Goal: Check status: Check status

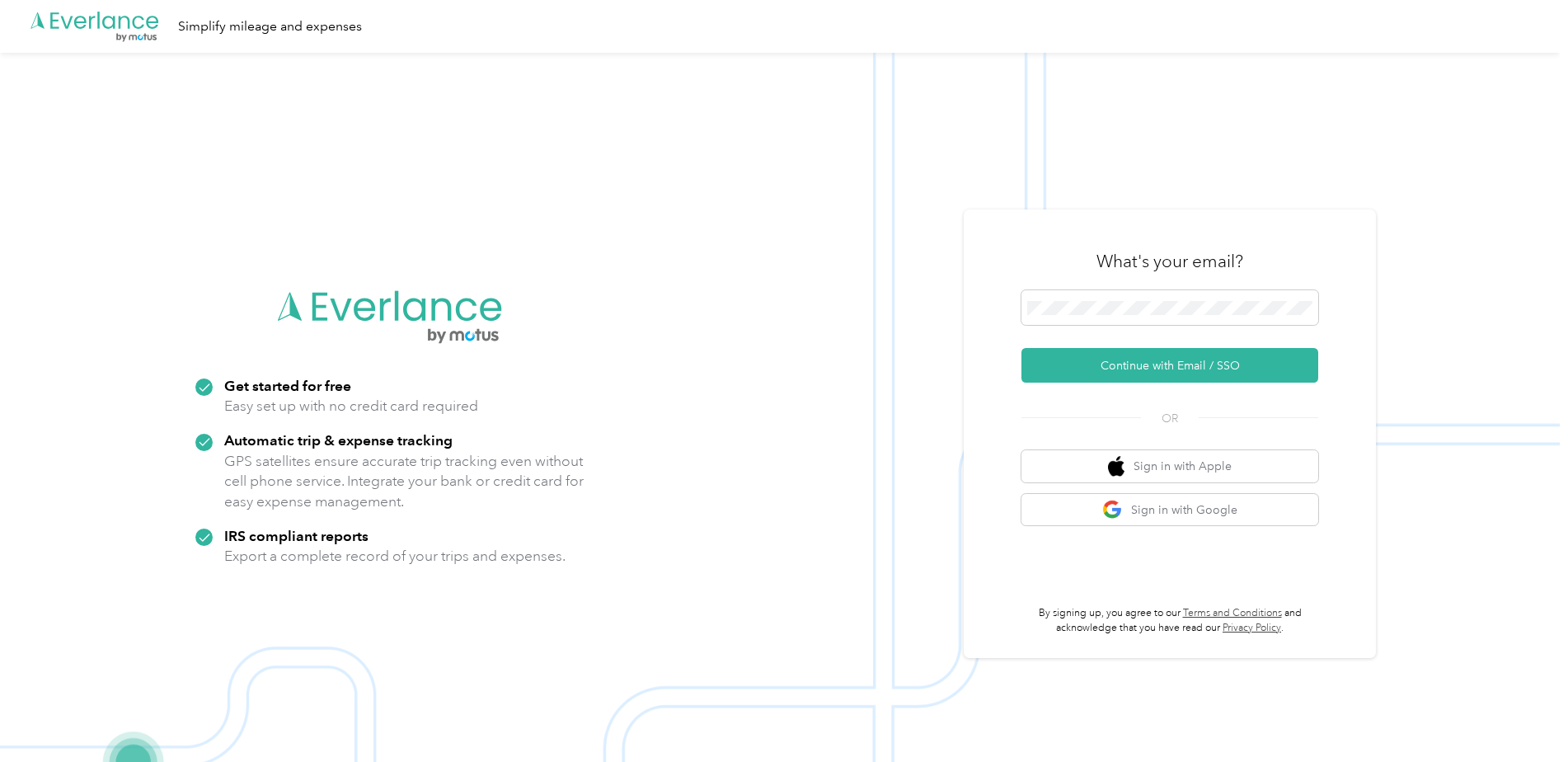
click at [1204, 384] on div "What's your email? Continue with Email / SSO OR Sign in with Apple Sign in with…" at bounding box center [1170, 433] width 297 height 403
click at [1195, 374] on button "Continue with Email / SSO" at bounding box center [1170, 365] width 297 height 34
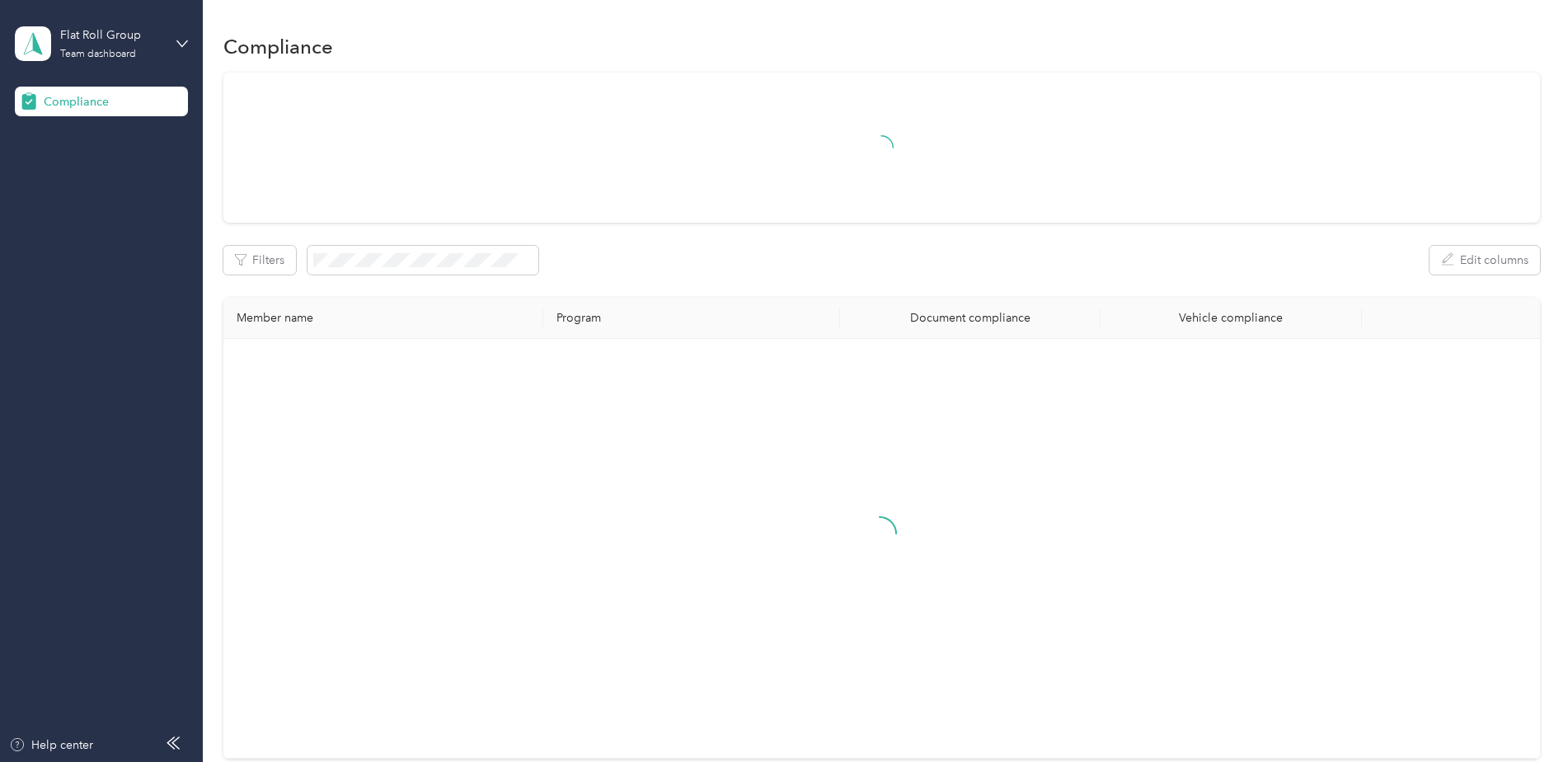
click at [388, 197] on div at bounding box center [881, 147] width 1317 height 150
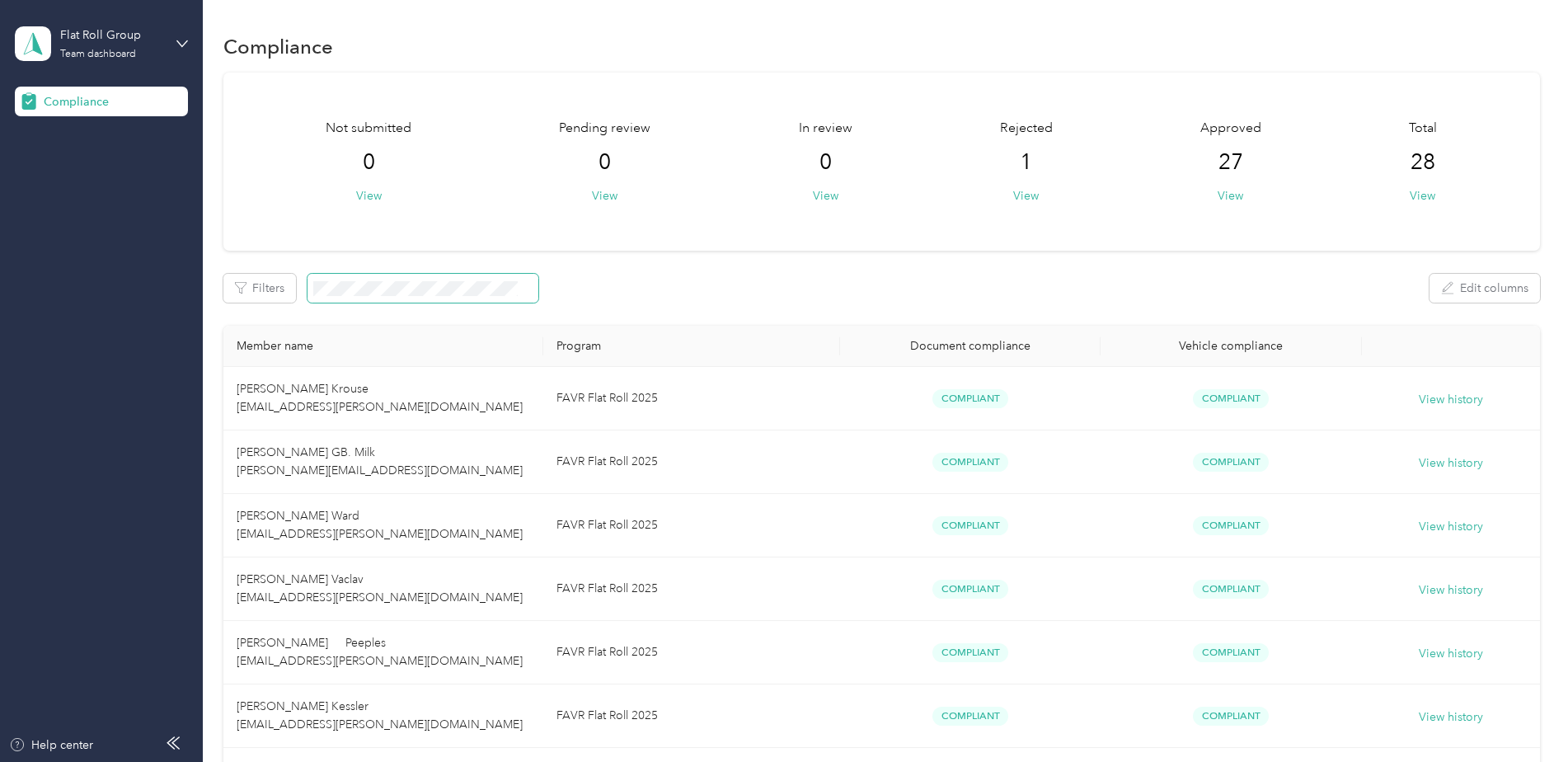
click at [373, 277] on span at bounding box center [422, 288] width 230 height 29
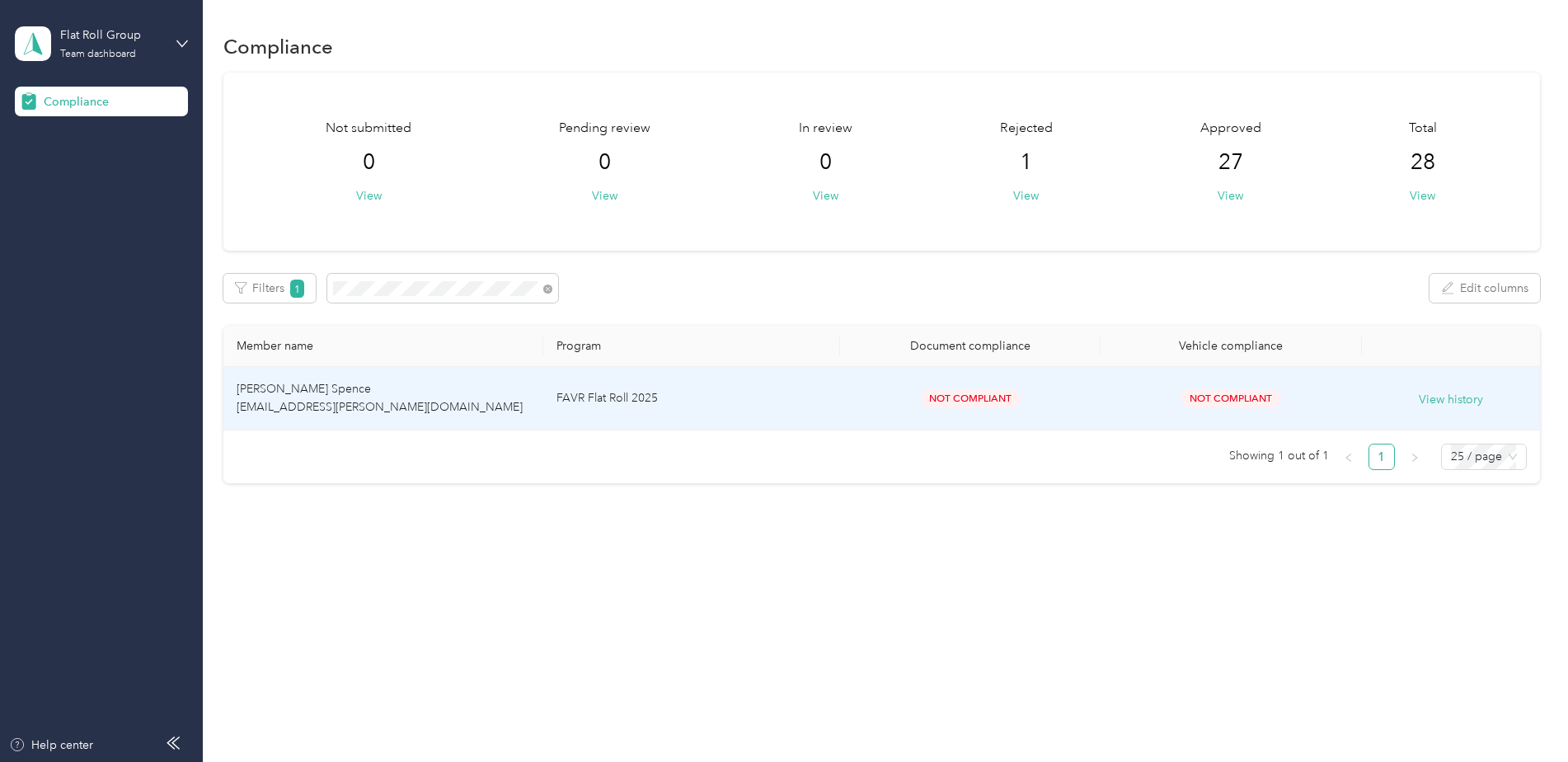
click at [507, 414] on td "[PERSON_NAME] Spence [EMAIL_ADDRESS][PERSON_NAME][DOMAIN_NAME]" at bounding box center [383, 398] width 320 height 64
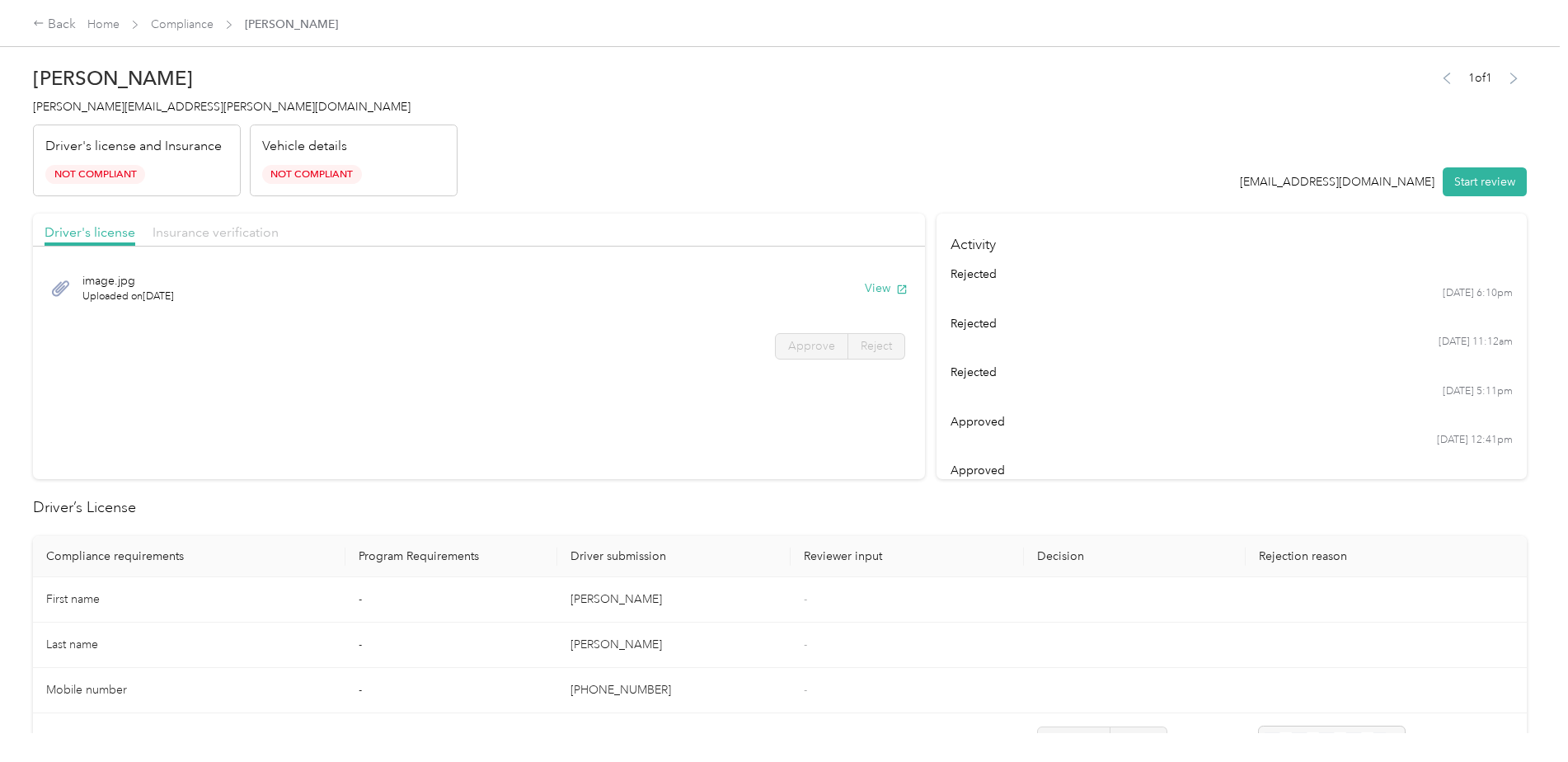
click at [210, 236] on span "Insurance verification" at bounding box center [216, 231] width 126 height 16
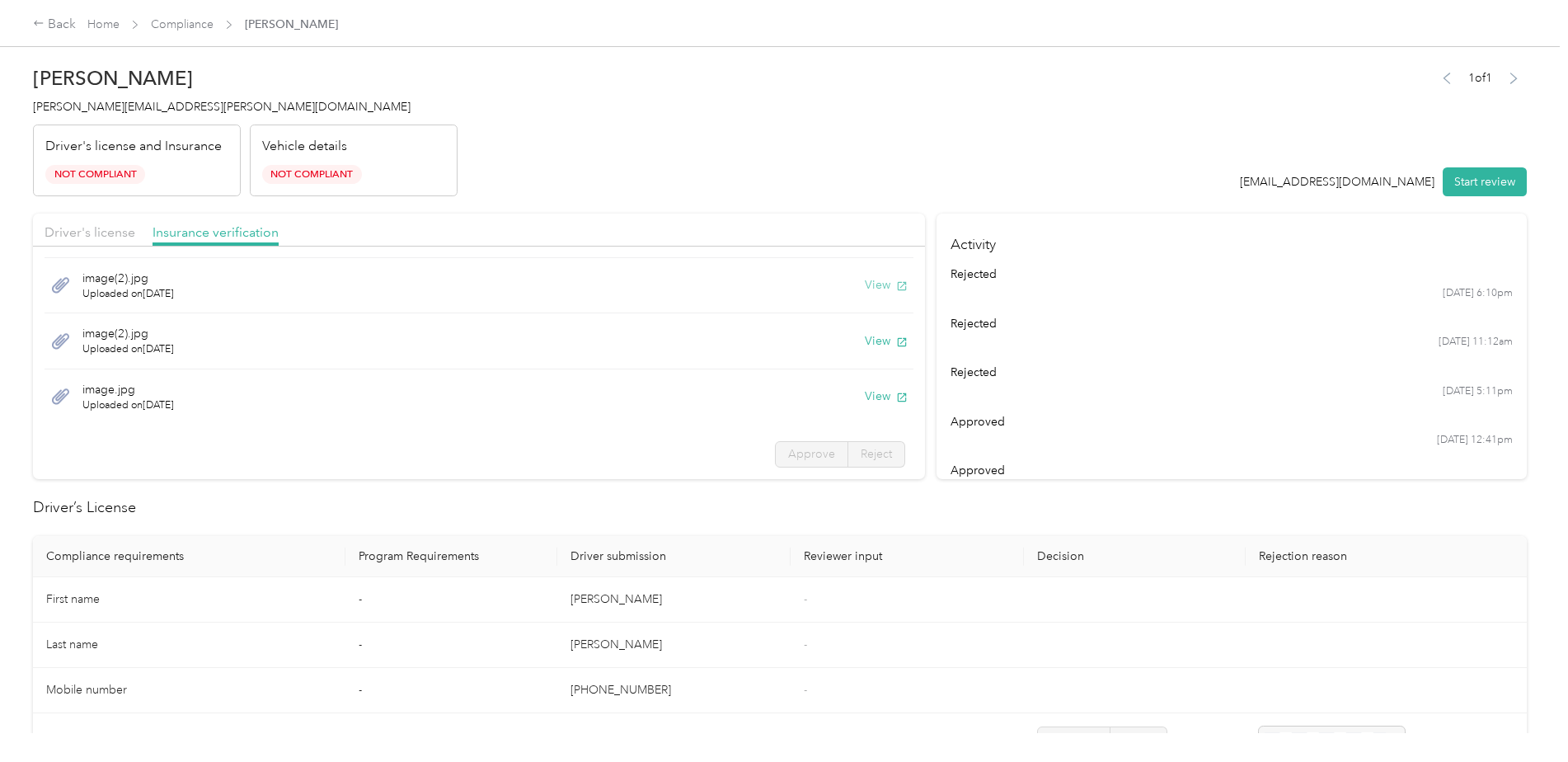
click at [865, 288] on button "View" at bounding box center [886, 284] width 43 height 18
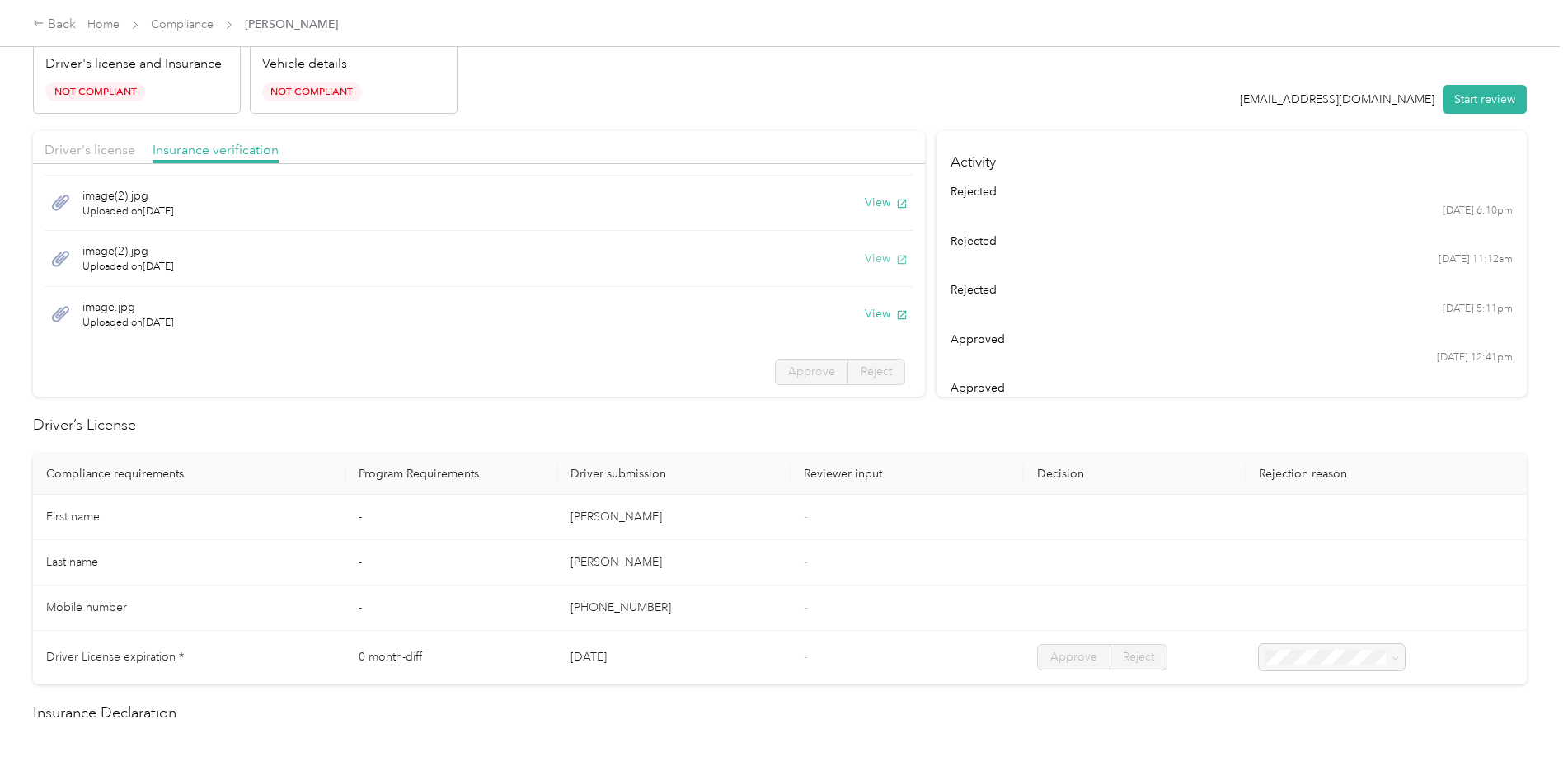
click at [870, 256] on button "View" at bounding box center [886, 258] width 43 height 18
click at [865, 311] on button "View" at bounding box center [886, 314] width 43 height 18
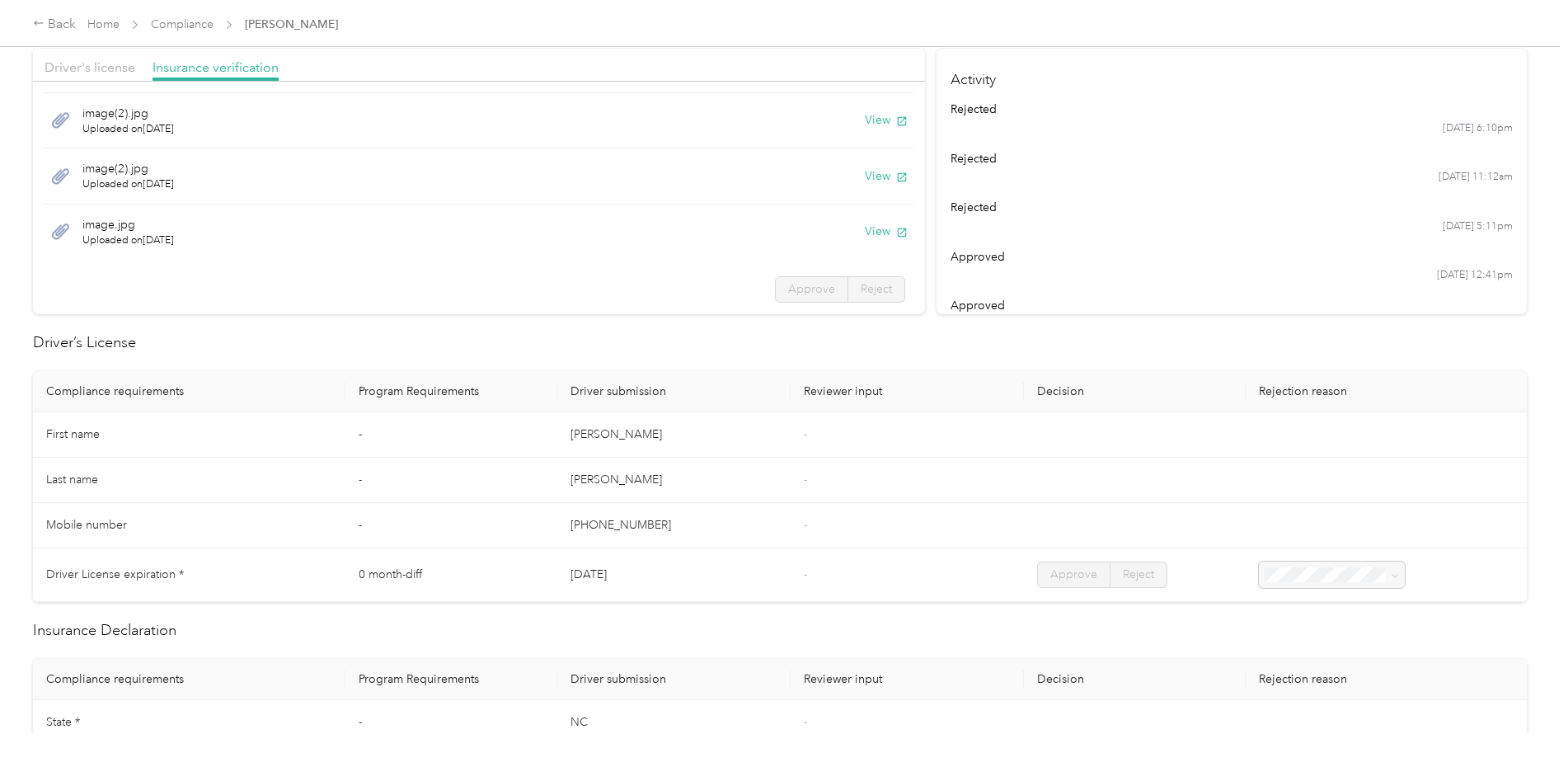
scroll to position [0, 0]
click at [94, 72] on span "Driver's license" at bounding box center [90, 67] width 91 height 16
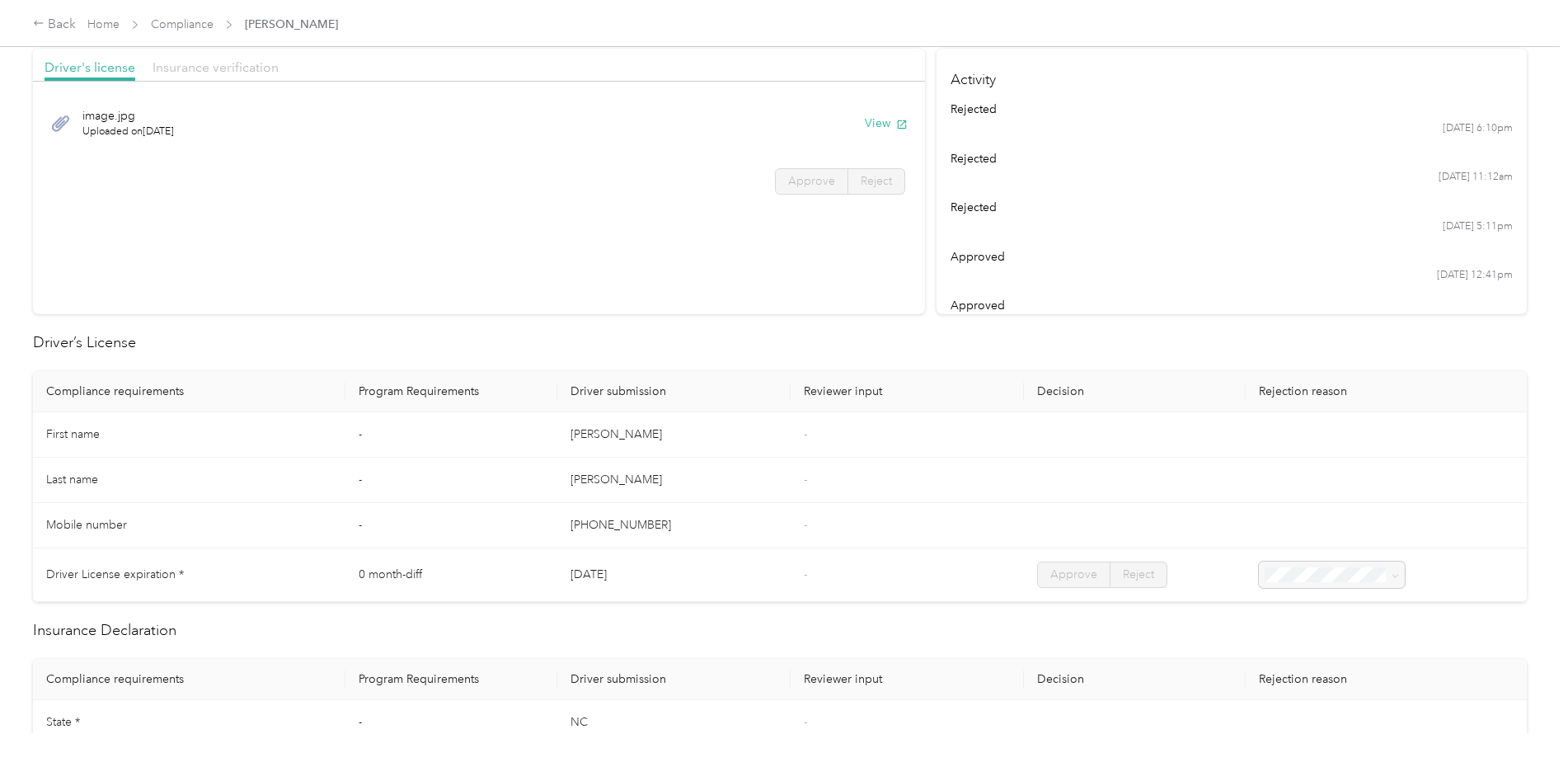
click at [243, 64] on span "Insurance verification" at bounding box center [216, 67] width 126 height 16
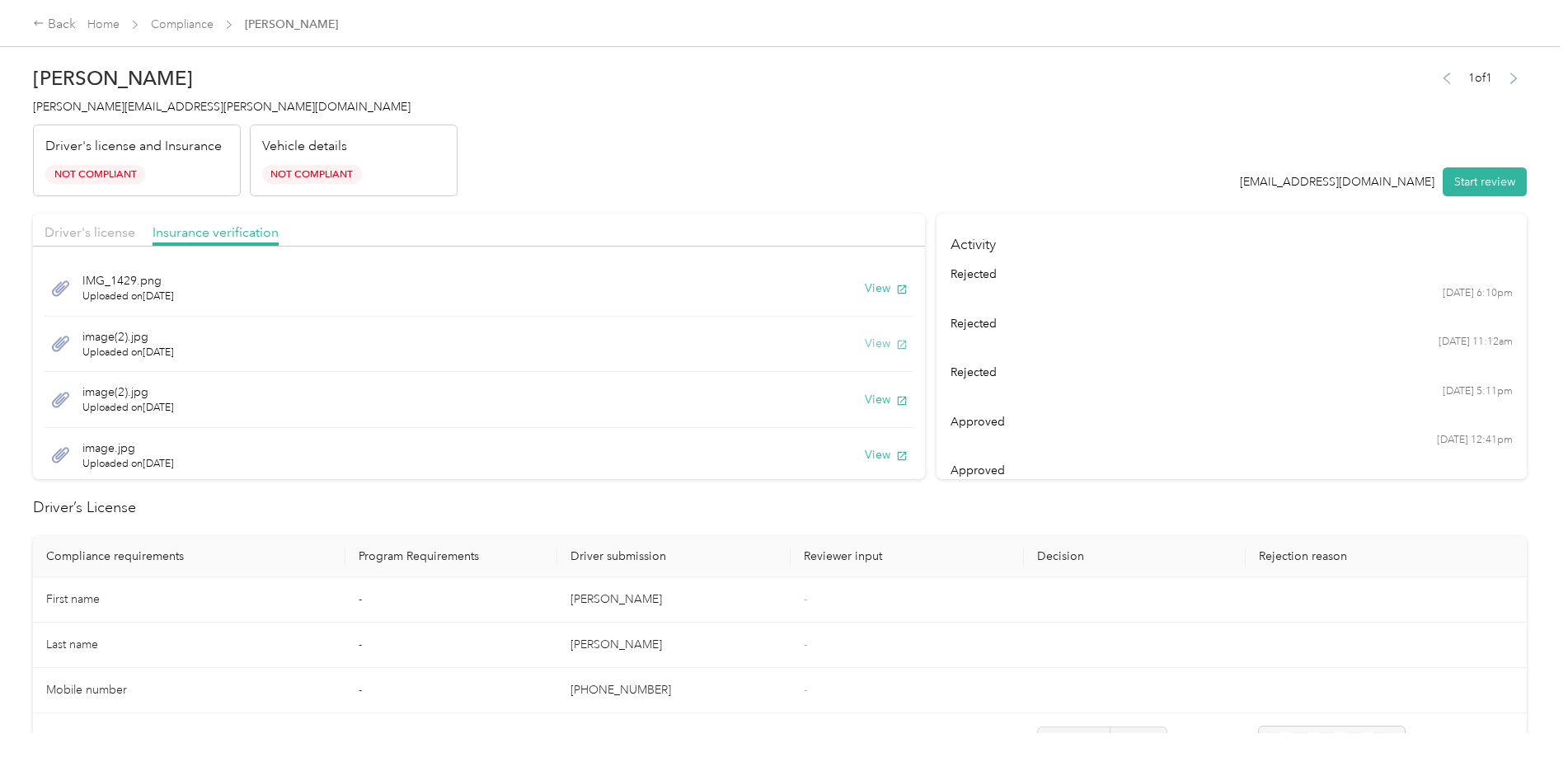
click at [876, 344] on button "View" at bounding box center [886, 344] width 43 height 18
click at [876, 288] on button "View" at bounding box center [886, 288] width 43 height 18
click at [865, 284] on button "View" at bounding box center [886, 284] width 43 height 18
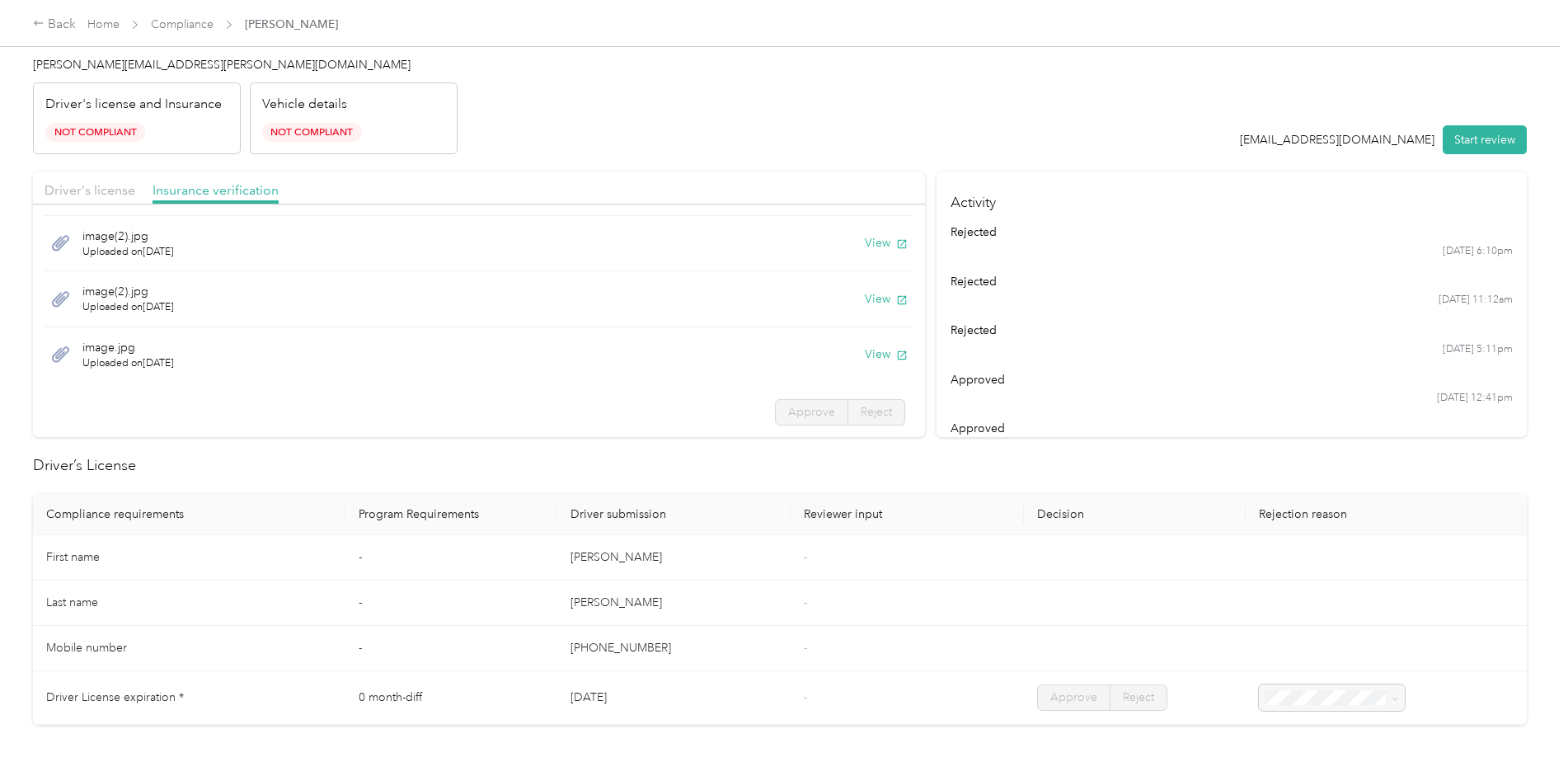
scroll to position [82, 0]
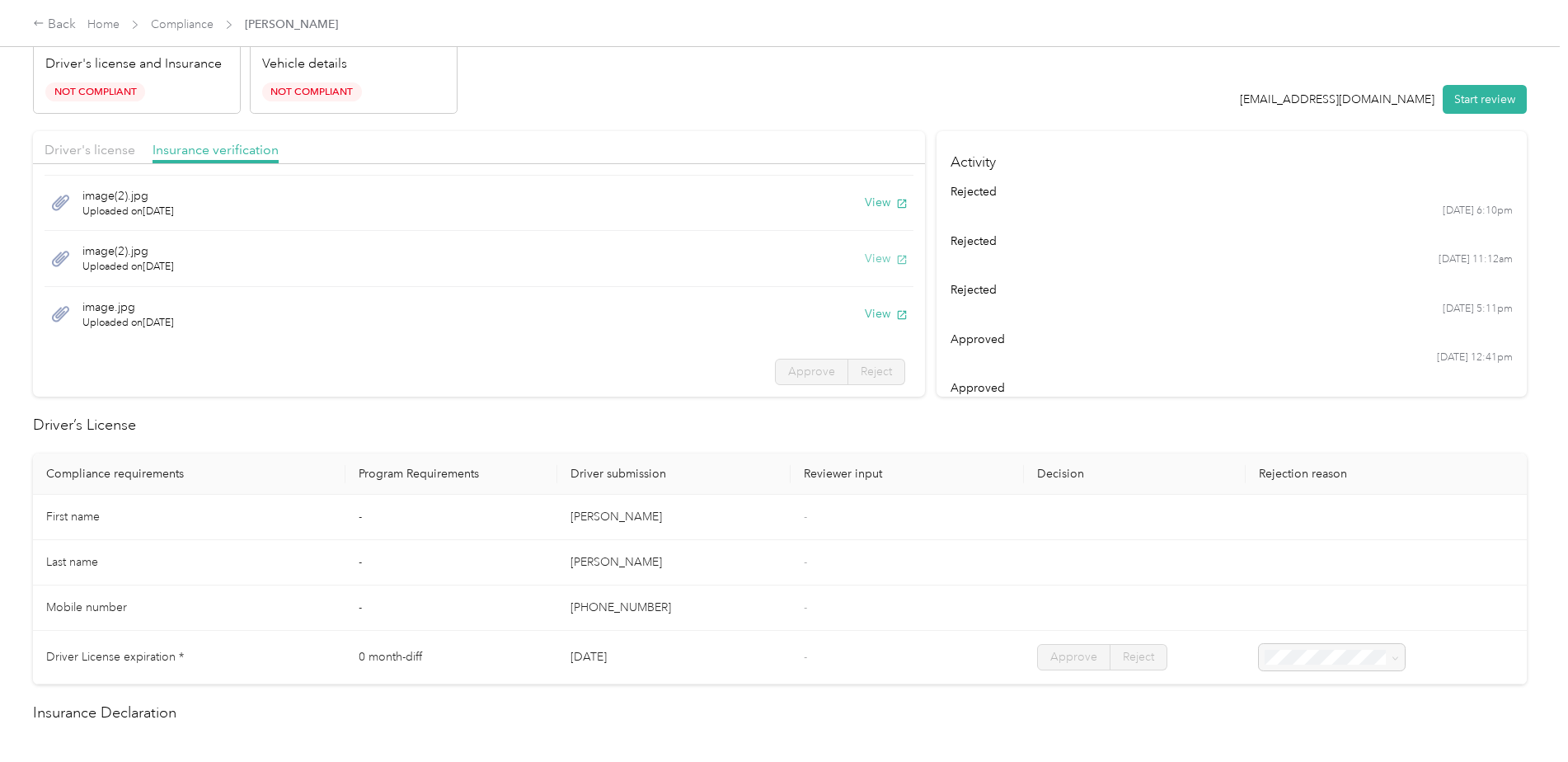
click at [865, 253] on button "View" at bounding box center [886, 258] width 43 height 18
click at [869, 315] on button "View" at bounding box center [886, 314] width 43 height 18
click at [865, 253] on button "View" at bounding box center [886, 258] width 43 height 18
click at [865, 316] on button "View" at bounding box center [886, 314] width 43 height 18
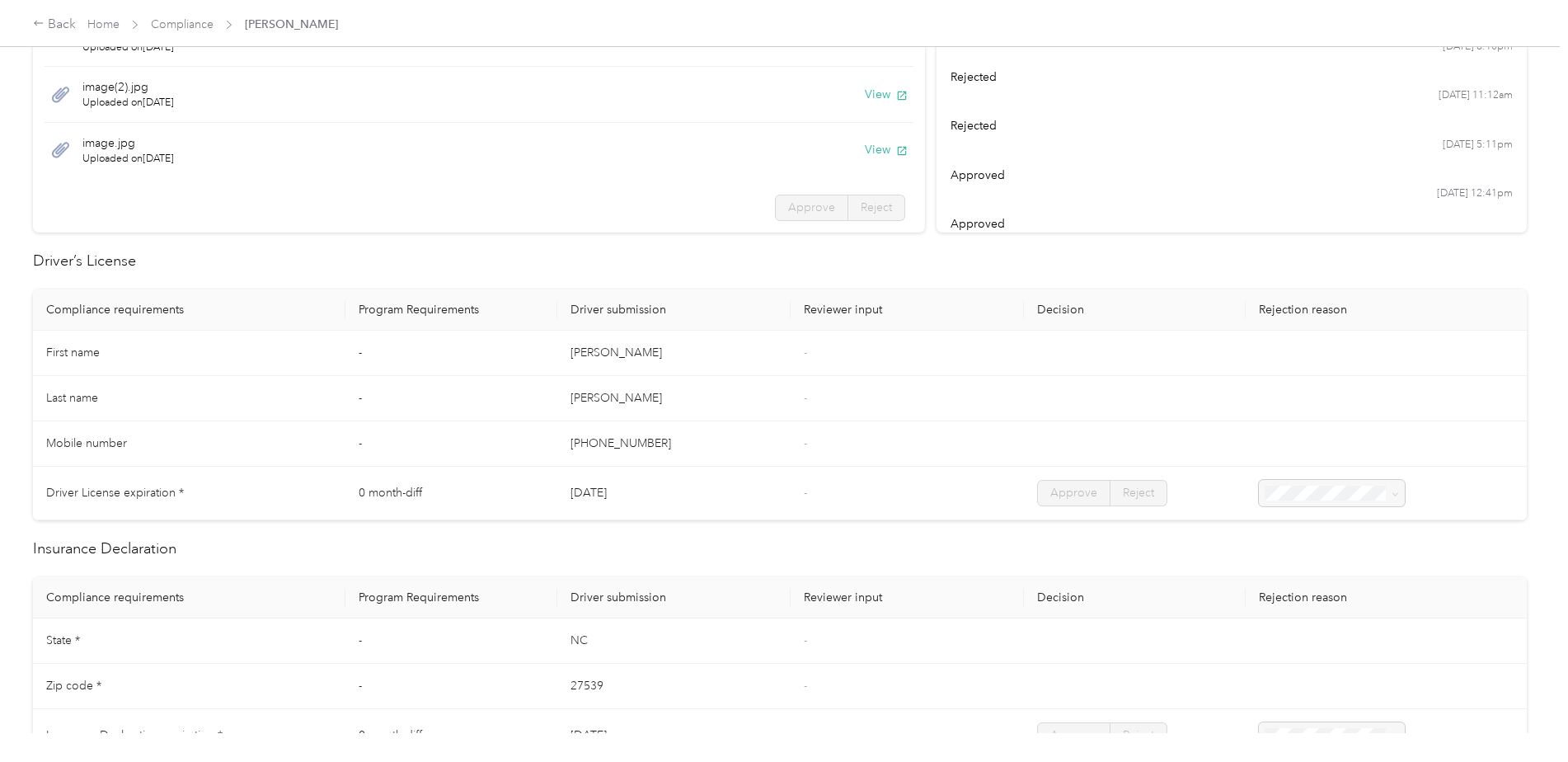
scroll to position [0, 0]
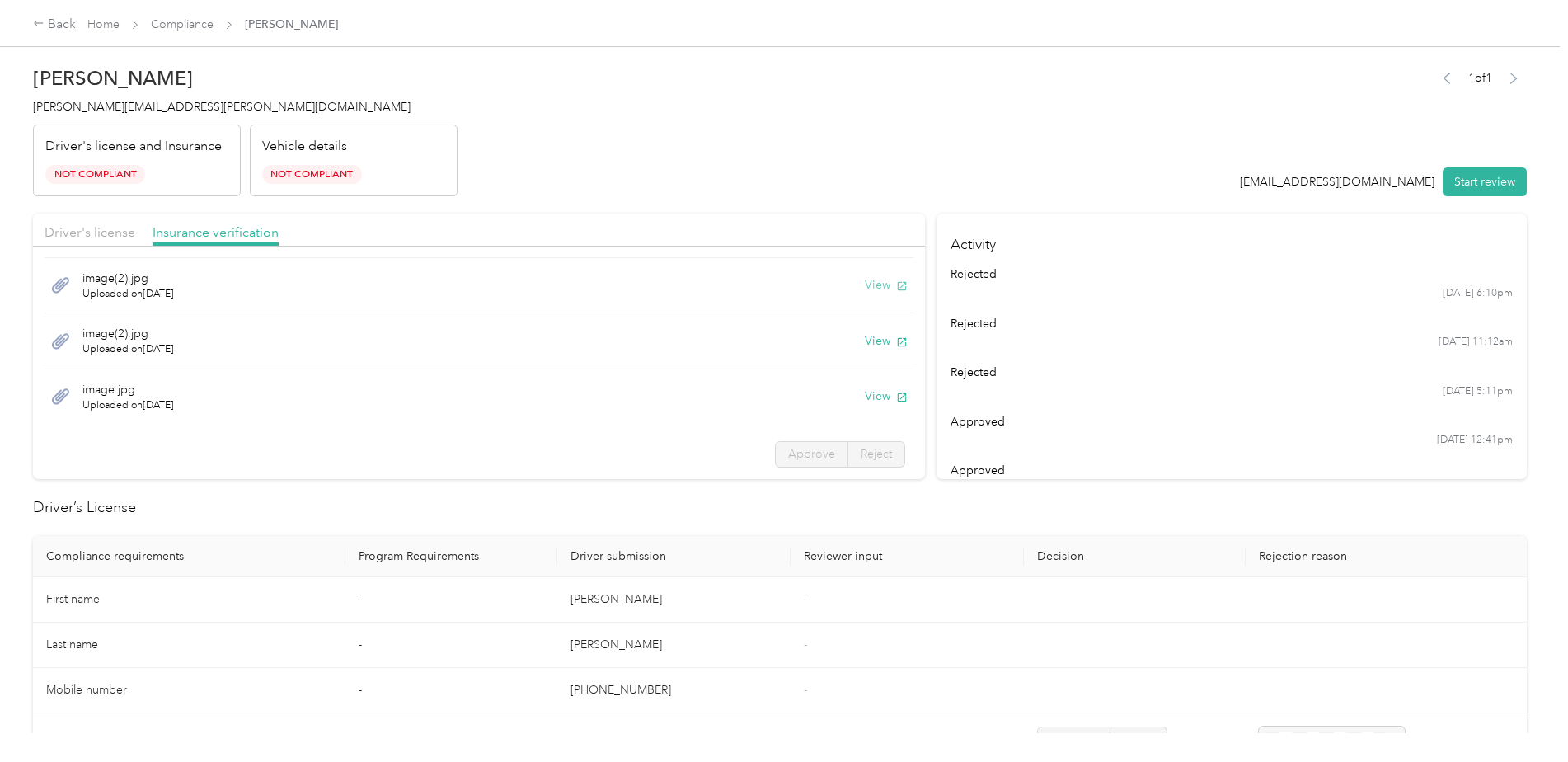
click at [865, 288] on button "View" at bounding box center [886, 284] width 43 height 18
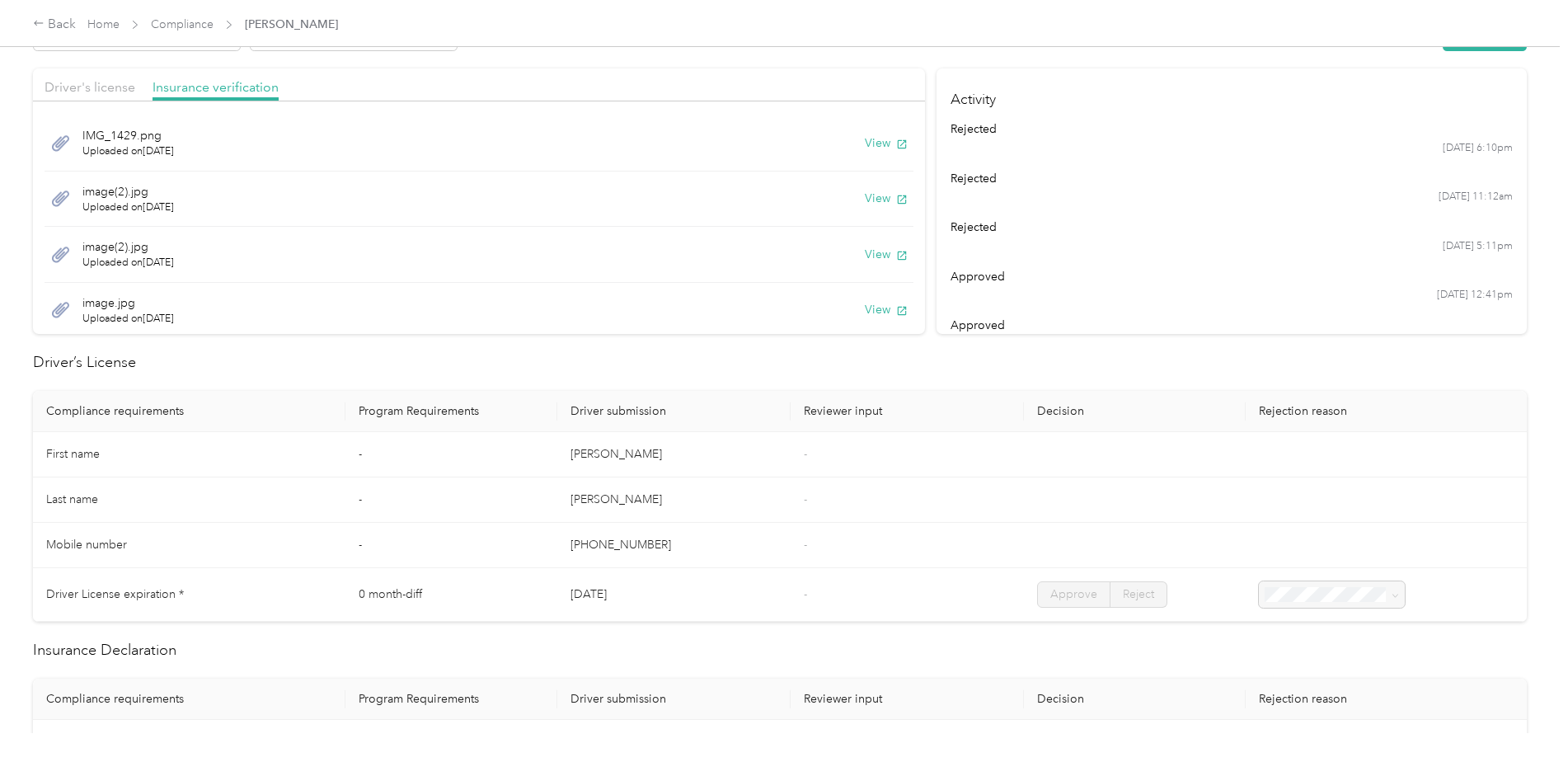
scroll to position [47, 0]
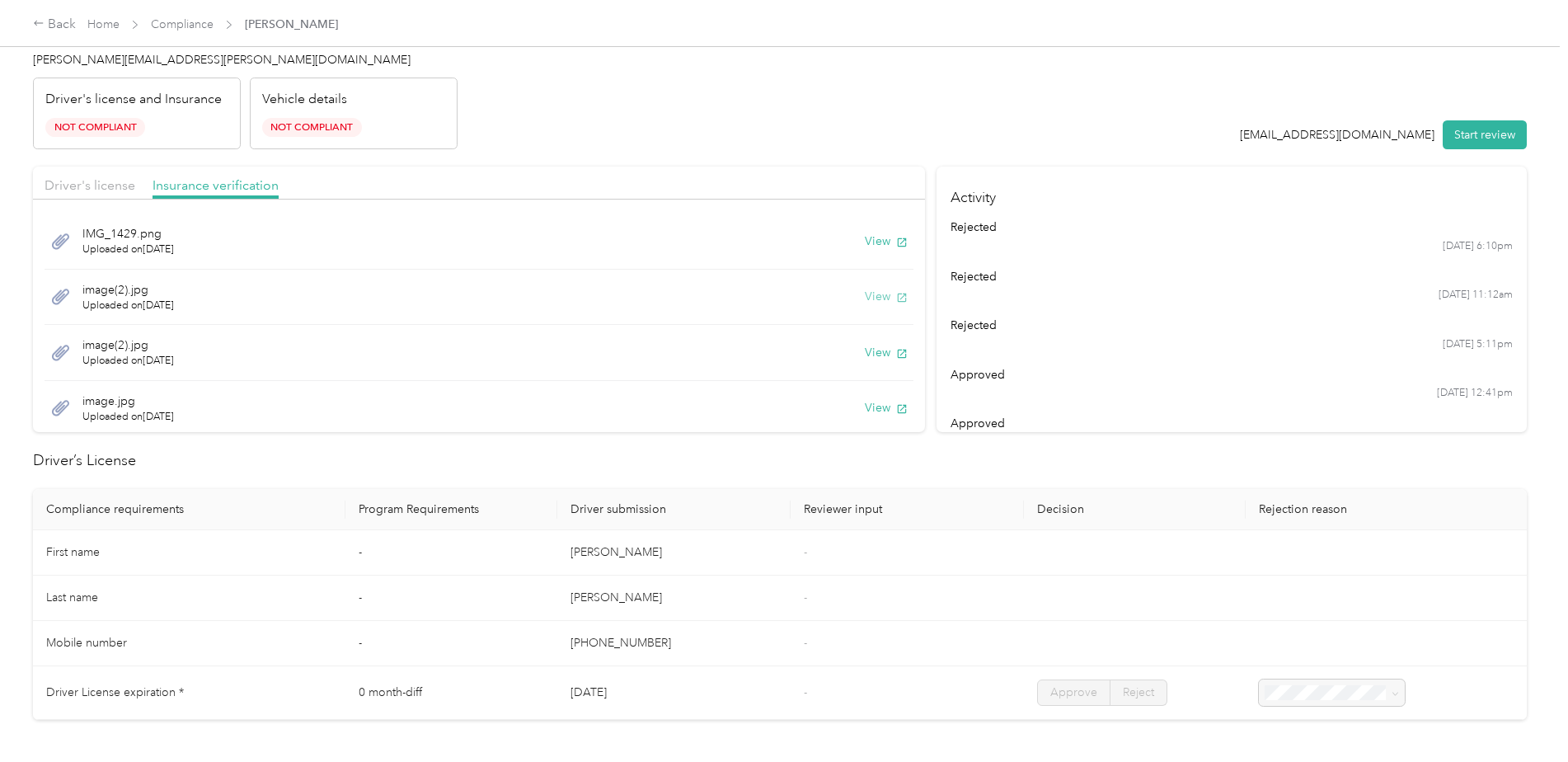
click at [871, 297] on button "View" at bounding box center [886, 296] width 43 height 18
click at [865, 244] on button "View" at bounding box center [886, 241] width 43 height 18
click at [865, 297] on button "View" at bounding box center [886, 296] width 43 height 18
click at [840, 234] on div "IMG_1429.png Uploaded on [DATE] View" at bounding box center [479, 242] width 869 height 56
click at [865, 242] on button "View" at bounding box center [886, 241] width 43 height 18
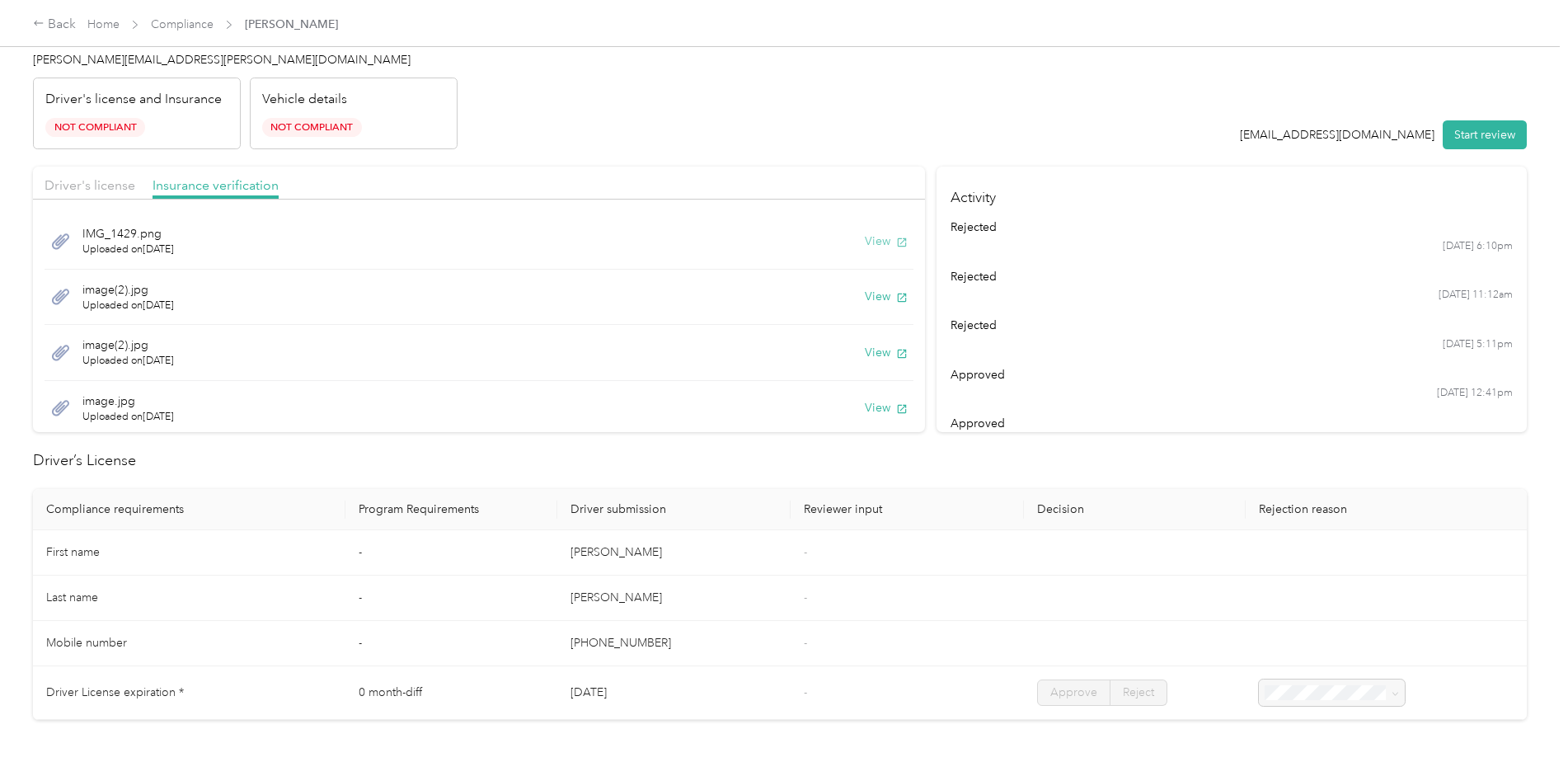
click at [865, 236] on button "View" at bounding box center [886, 241] width 43 height 18
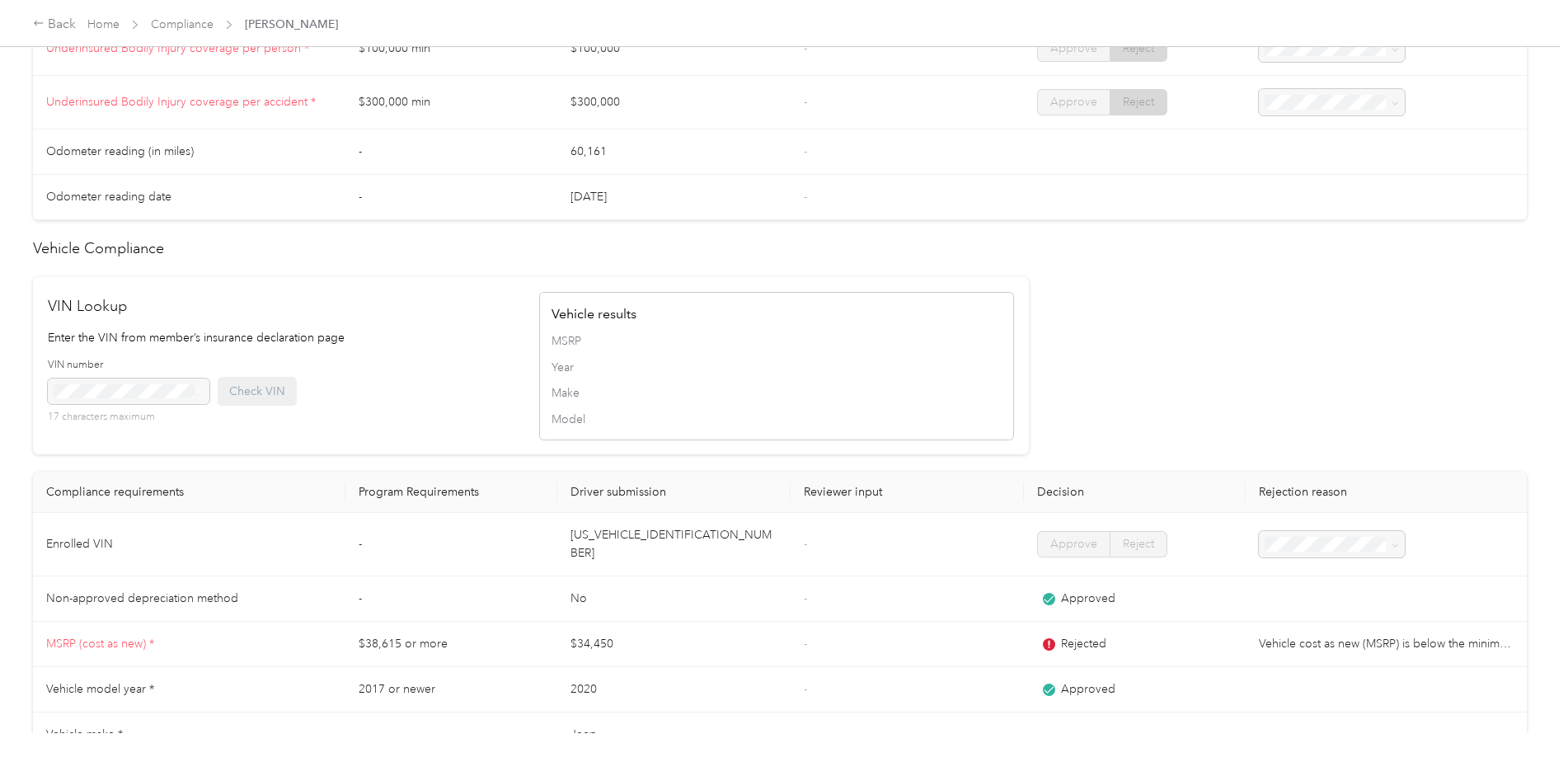
scroll to position [1284, 0]
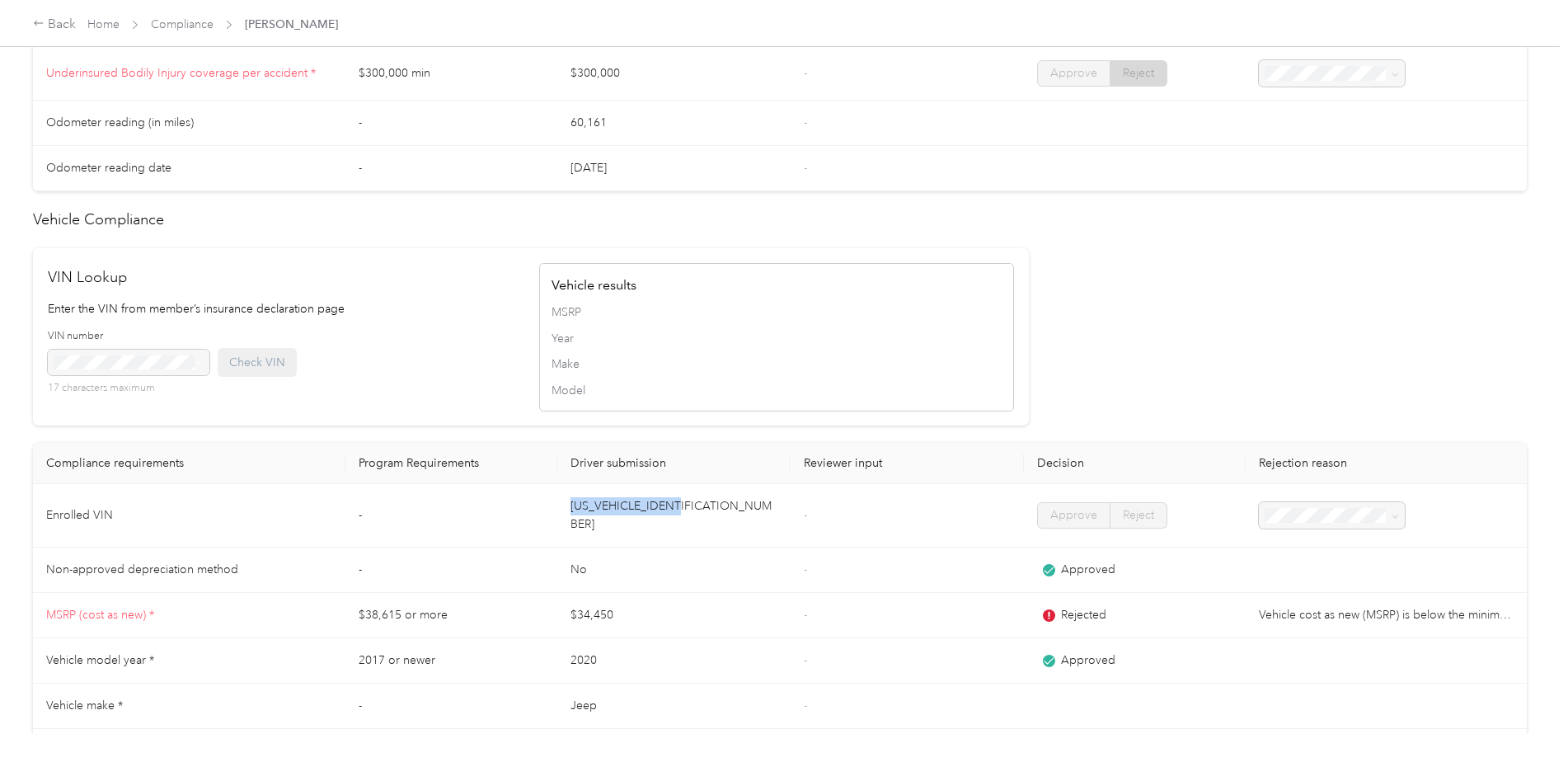
drag, startPoint x: 715, startPoint y: 516, endPoint x: 559, endPoint y: 516, distance: 156.0
click at [559, 516] on td "[US_VEHICLE_IDENTIFICATION_NUMBER]" at bounding box center [674, 516] width 233 height 64
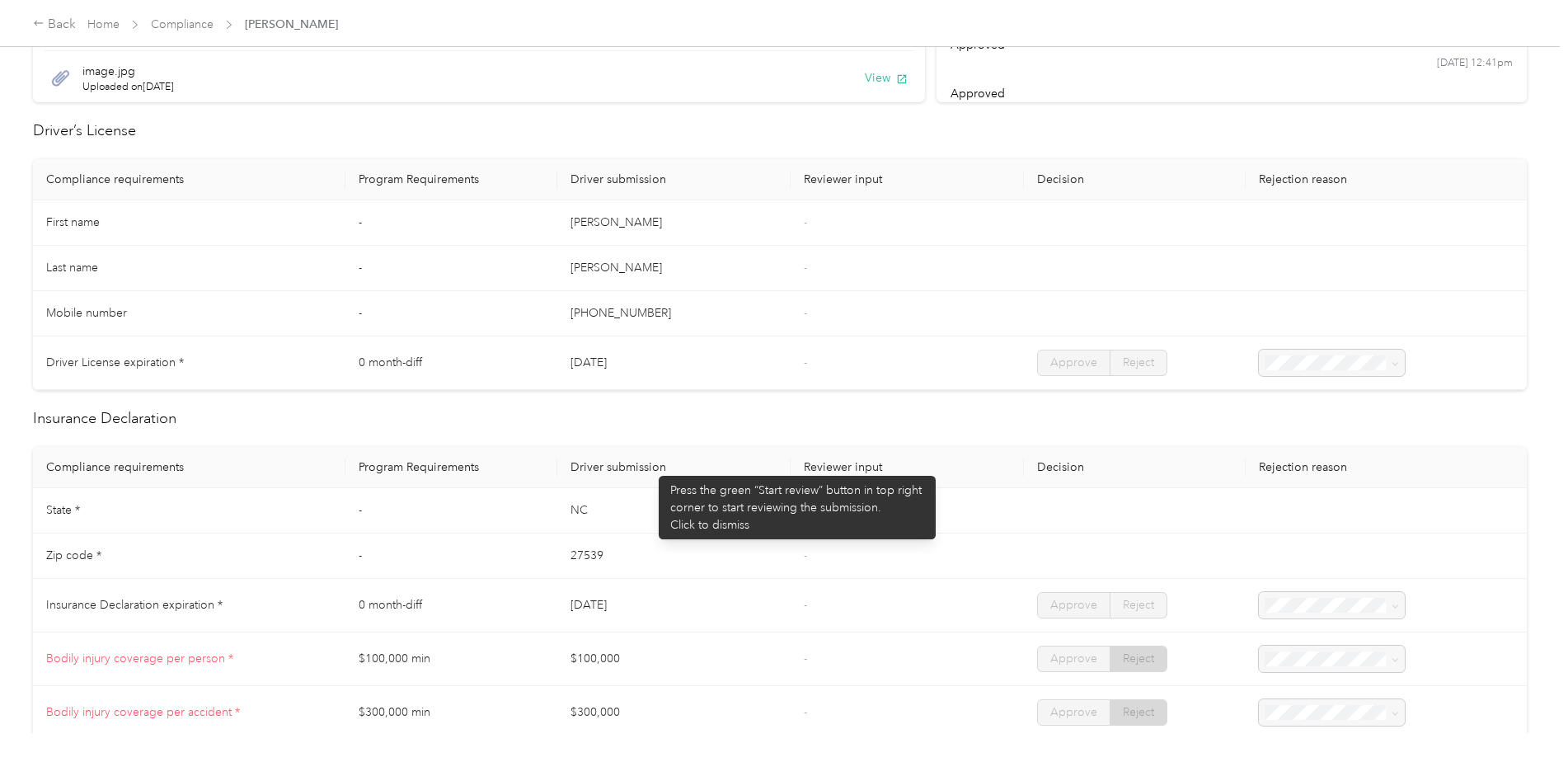
scroll to position [0, 0]
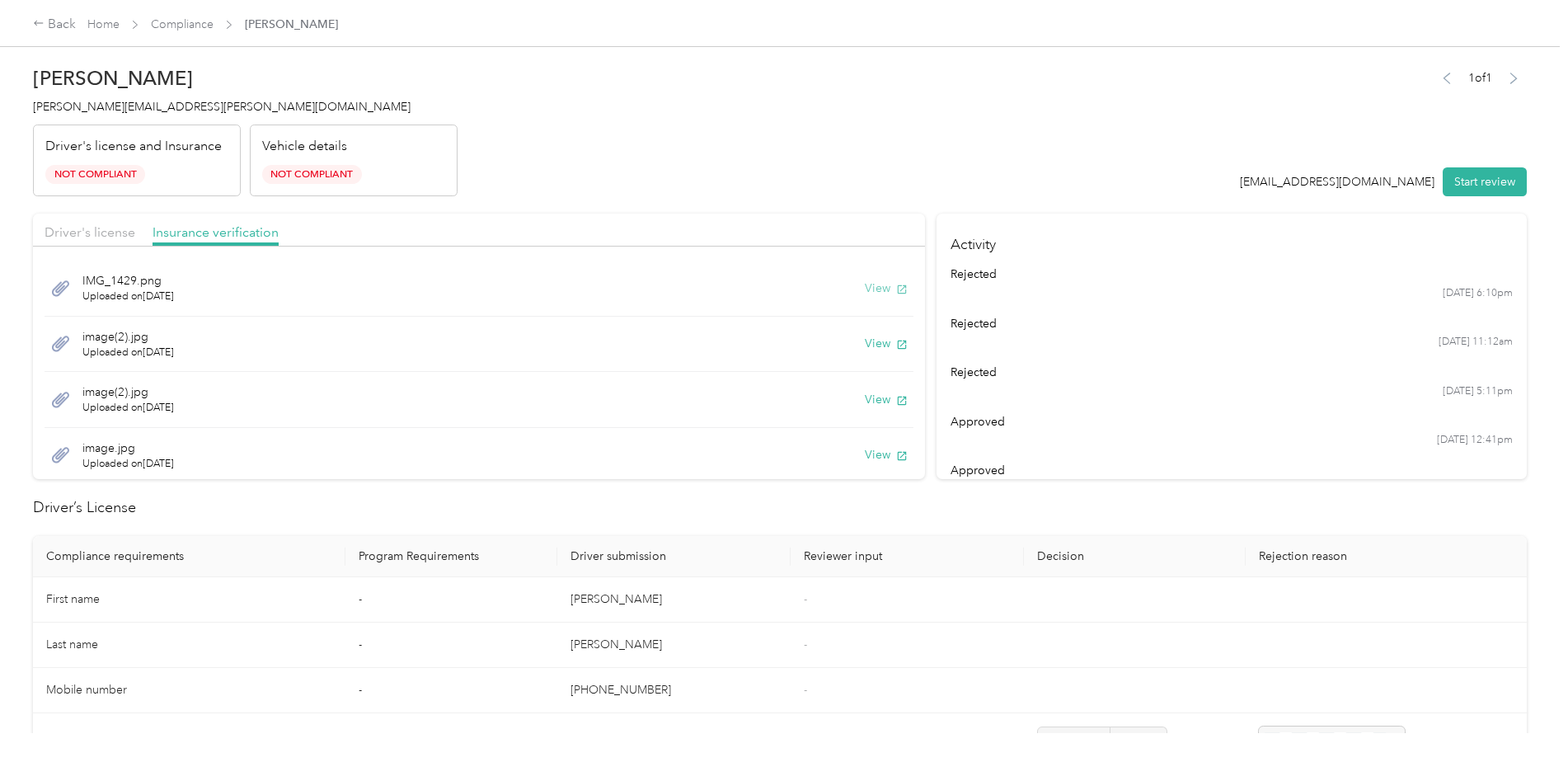
click at [865, 289] on button "View" at bounding box center [886, 288] width 43 height 18
click at [877, 341] on button "View" at bounding box center [886, 344] width 43 height 18
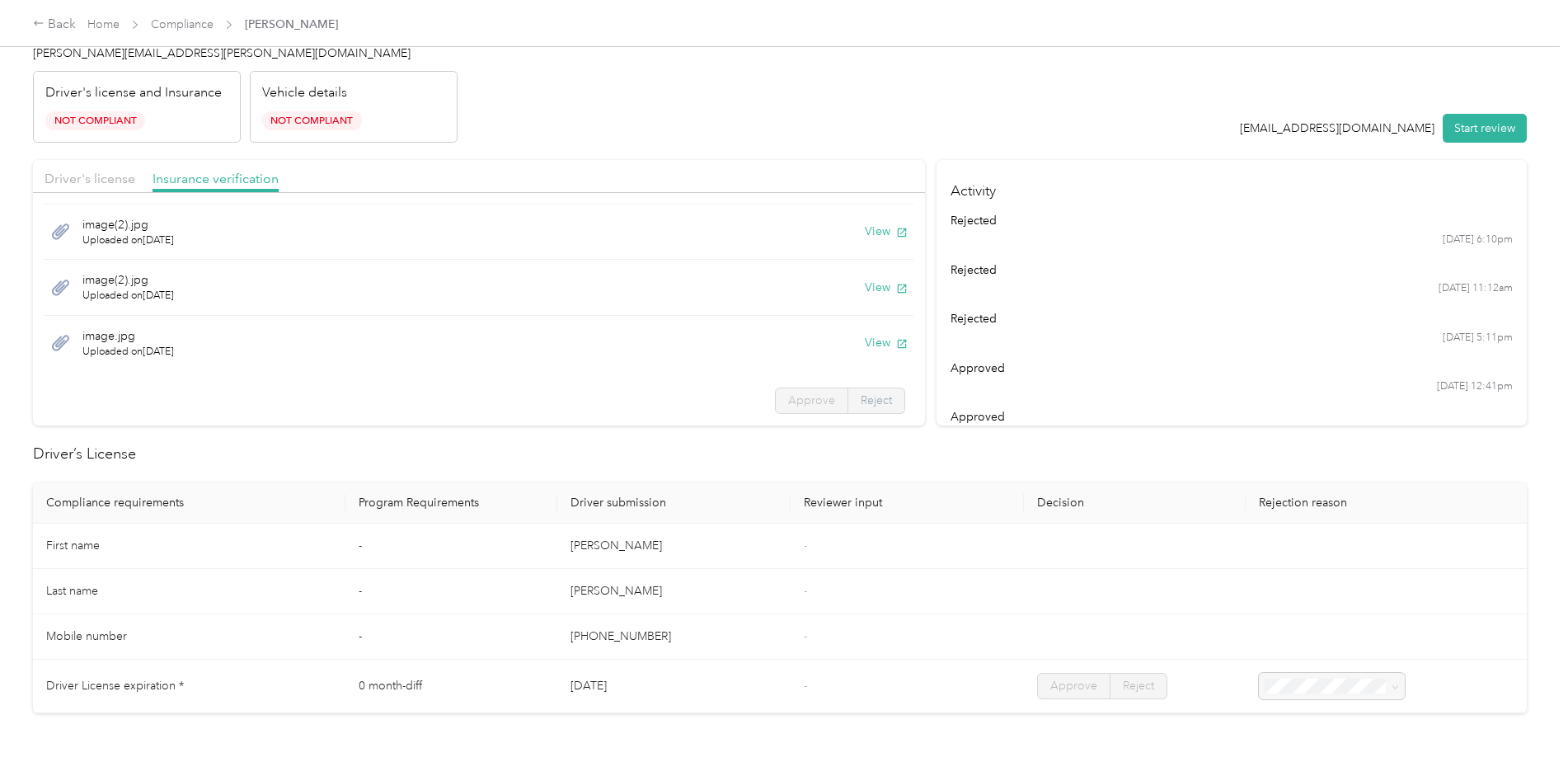
scroll to position [82, 0]
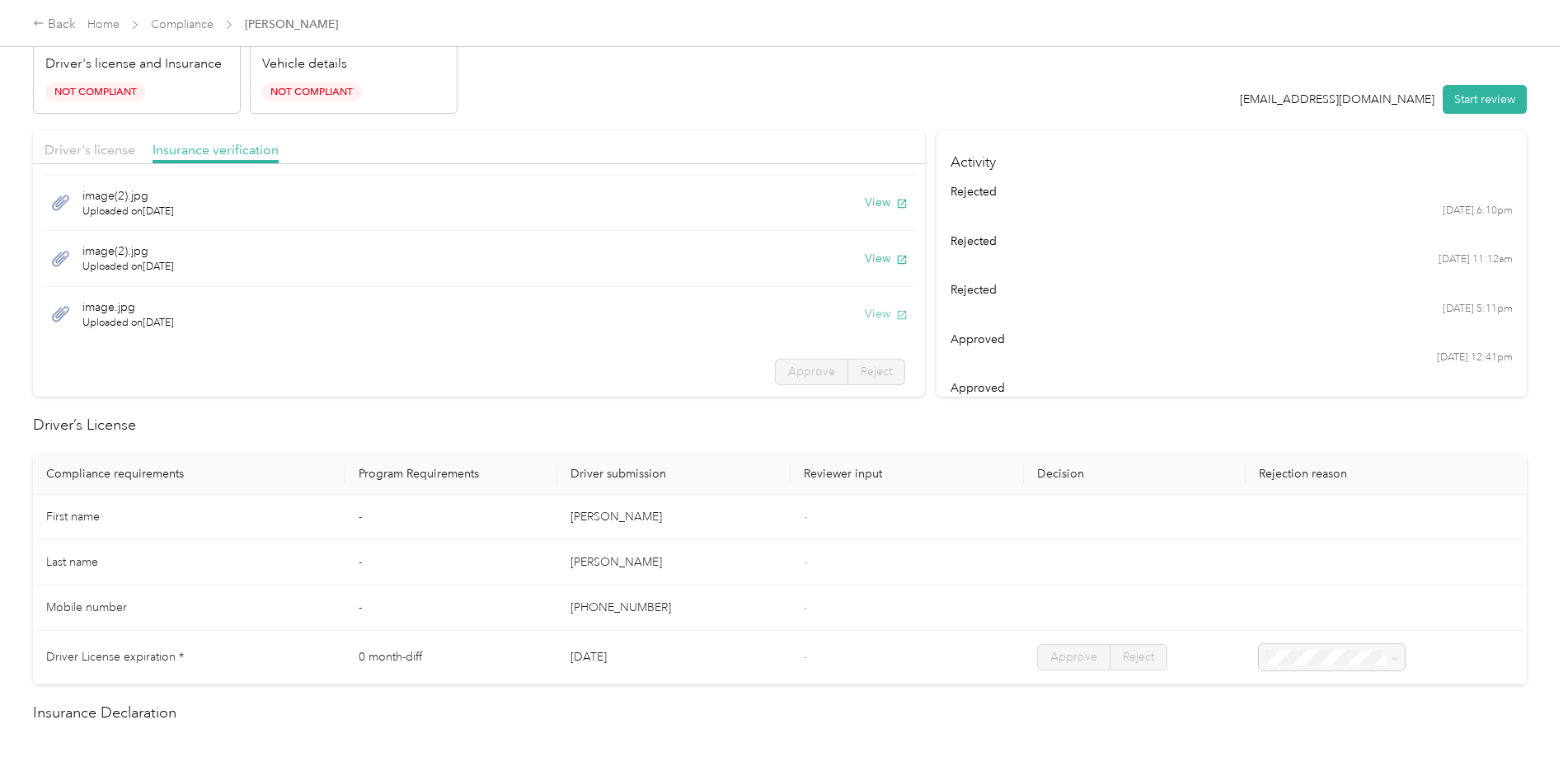
click at [867, 312] on button "View" at bounding box center [886, 314] width 43 height 18
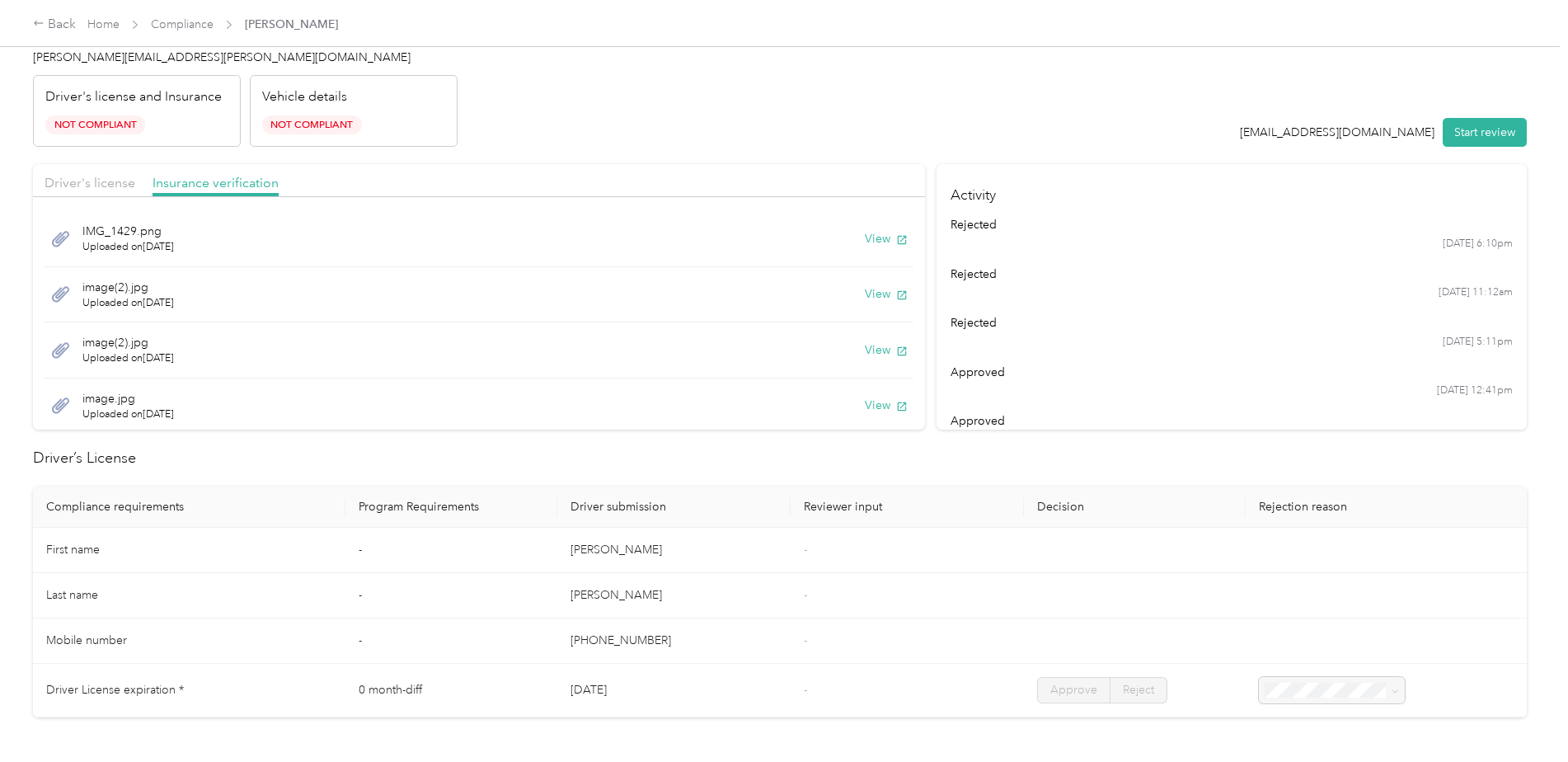
scroll to position [0, 0]
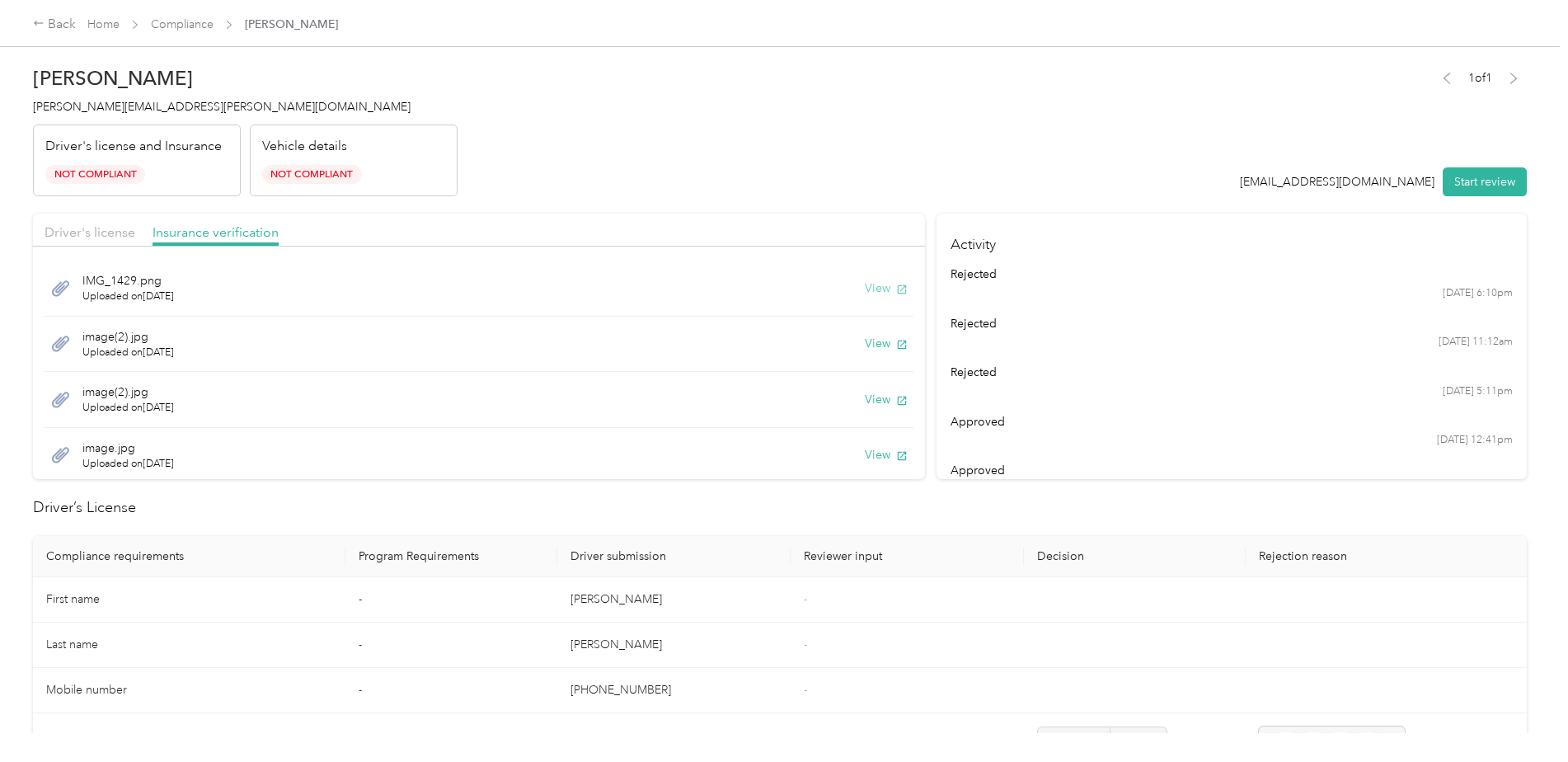
click at [865, 286] on button "View" at bounding box center [886, 288] width 43 height 18
click at [875, 291] on button "View" at bounding box center [886, 288] width 43 height 18
click at [872, 338] on button "View" at bounding box center [886, 344] width 43 height 18
click at [30, 25] on div "Back Home Compliance [PERSON_NAME]" at bounding box center [784, 23] width 1568 height 46
click at [54, 24] on div "Back" at bounding box center [55, 24] width 43 height 19
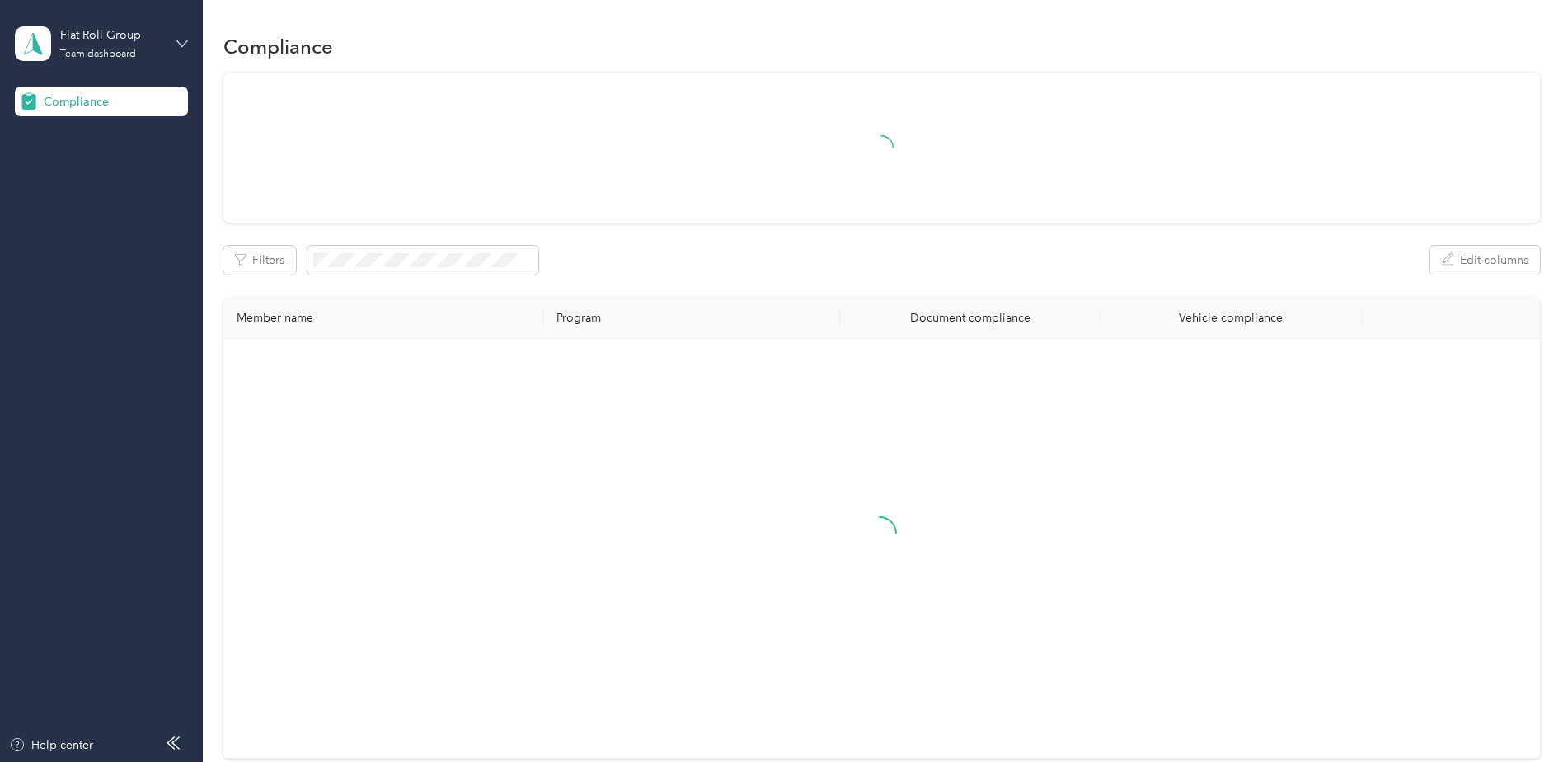
click at [179, 48] on icon at bounding box center [182, 44] width 11 height 11
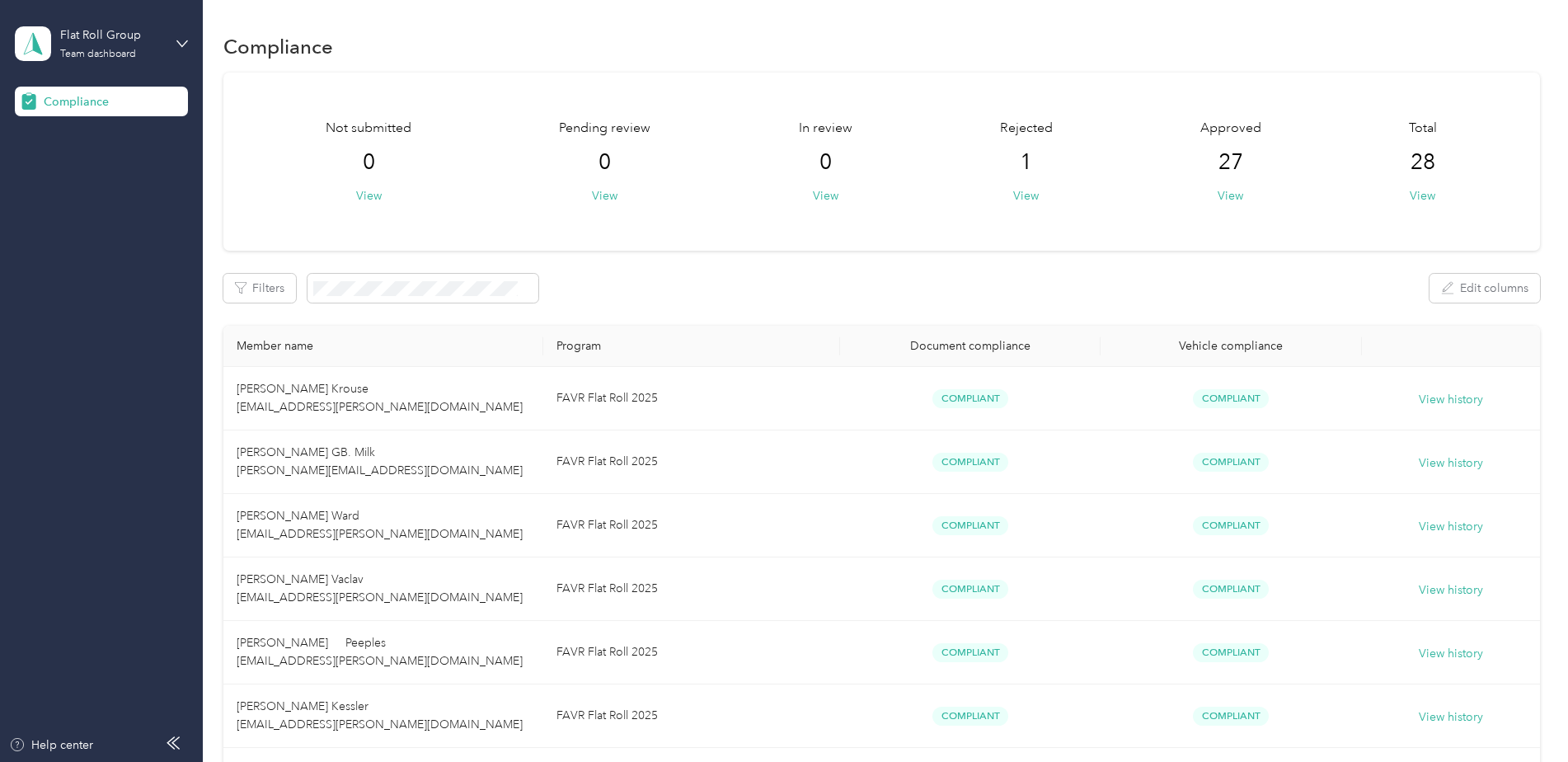
click at [100, 175] on div "Log out" at bounding box center [189, 163] width 324 height 29
